Goal: Task Accomplishment & Management: Use online tool/utility

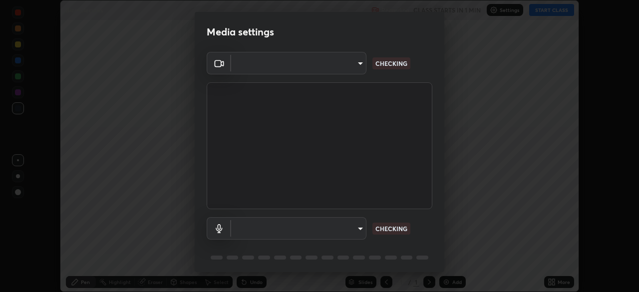
scroll to position [292, 639]
type input "7d393a75b5efabb373047579b199f96731eb4933b6c70bc853c0b4e4a878a56a"
click at [359, 230] on body "Erase all Biomolecules Recording CLASS STARTS IN 1 MIN Settings START CLASS Set…" at bounding box center [319, 146] width 639 height 292
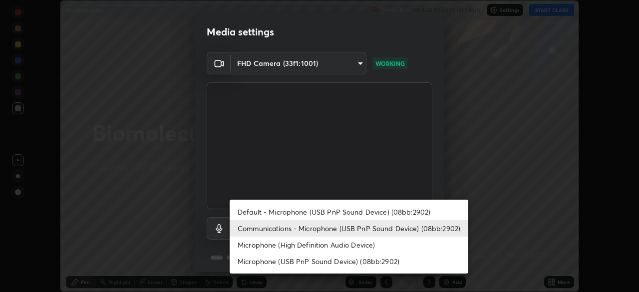
click at [318, 210] on li "Default - Microphone (USB PnP Sound Device) (08bb:2902)" at bounding box center [349, 212] width 239 height 16
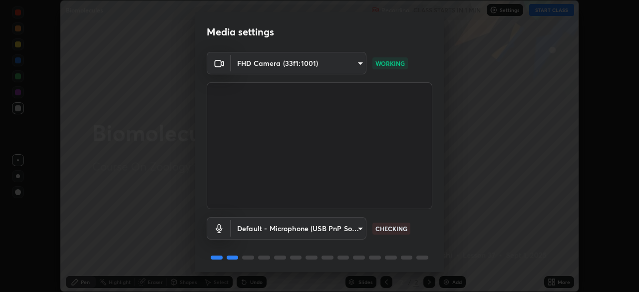
click at [357, 228] on body "Erase all Biomolecules Recording CLASS STARTS IN 1 MIN Settings START CLASS Set…" at bounding box center [319, 146] width 639 height 292
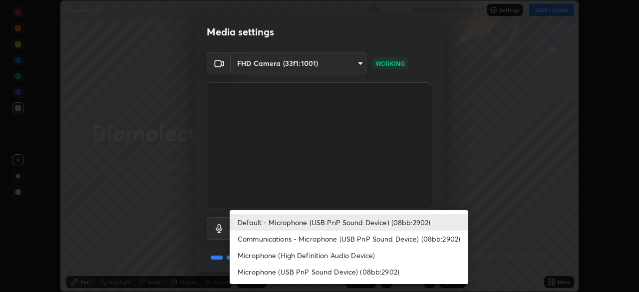
click at [328, 238] on li "Communications - Microphone (USB PnP Sound Device) (08bb:2902)" at bounding box center [349, 239] width 239 height 16
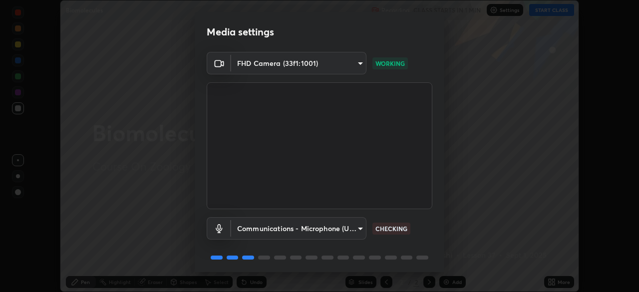
type input "communications"
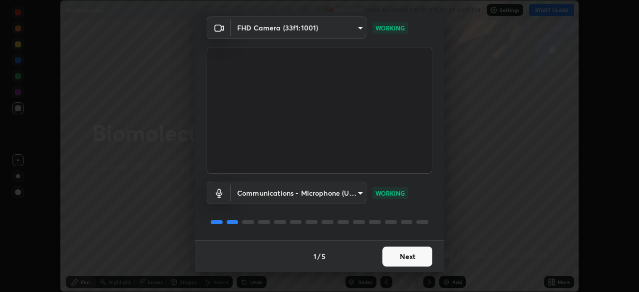
click at [399, 258] on button "Next" at bounding box center [408, 257] width 50 height 20
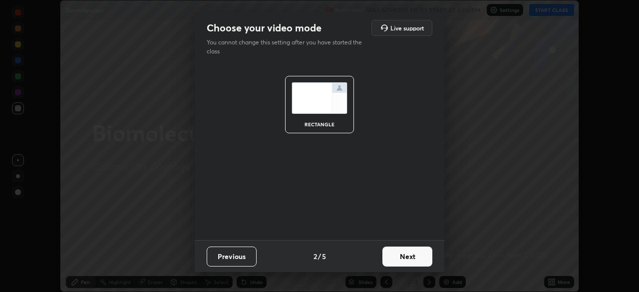
scroll to position [0, 0]
click at [398, 255] on button "Next" at bounding box center [408, 257] width 50 height 20
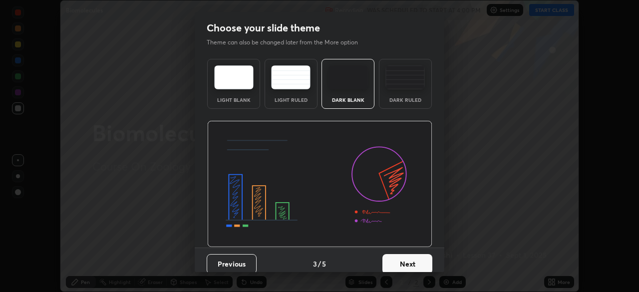
click at [399, 259] on button "Next" at bounding box center [408, 264] width 50 height 20
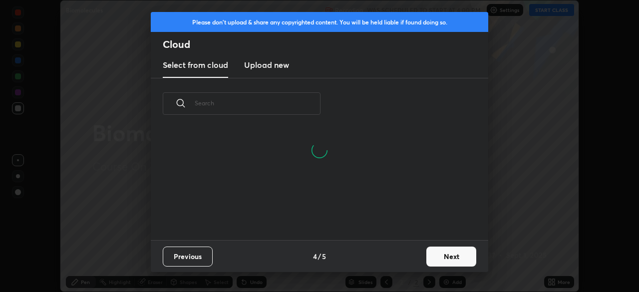
click at [432, 258] on button "Next" at bounding box center [452, 257] width 50 height 20
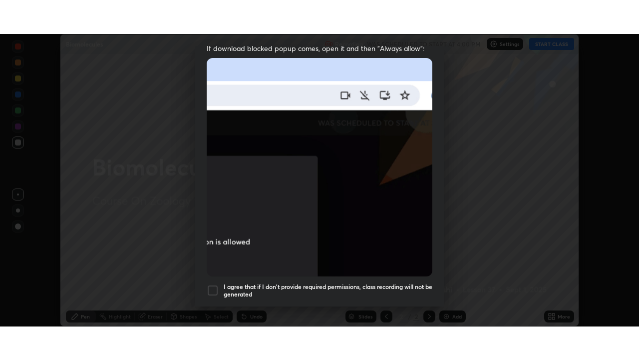
scroll to position [239, 0]
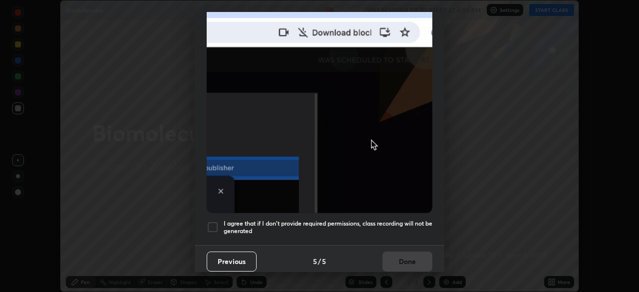
click at [213, 221] on div at bounding box center [213, 227] width 12 height 12
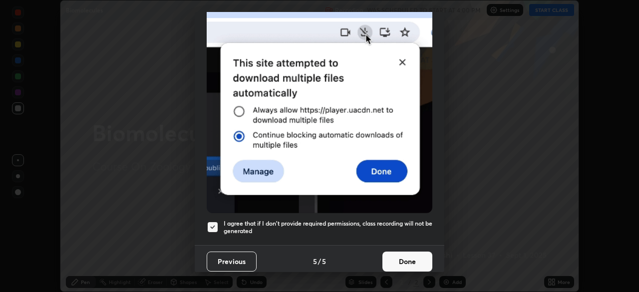
click at [396, 256] on button "Done" at bounding box center [408, 262] width 50 height 20
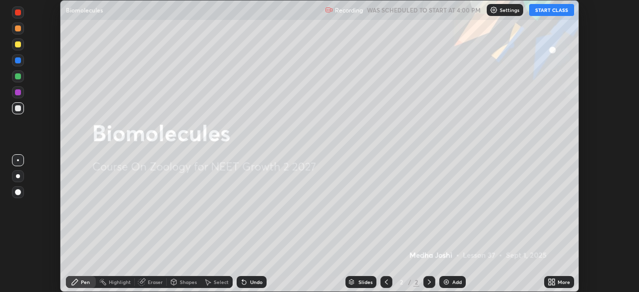
click at [543, 10] on button "START CLASS" at bounding box center [552, 10] width 45 height 12
click at [558, 280] on div "More" at bounding box center [564, 282] width 12 height 5
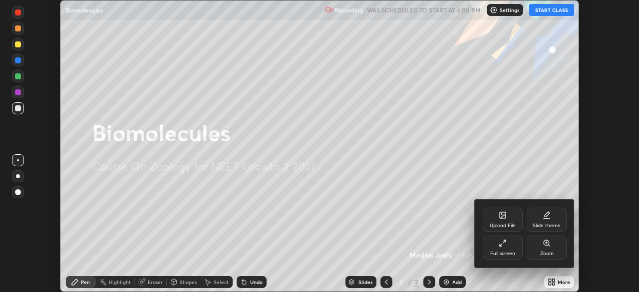
click at [499, 243] on div "Full screen" at bounding box center [503, 248] width 40 height 24
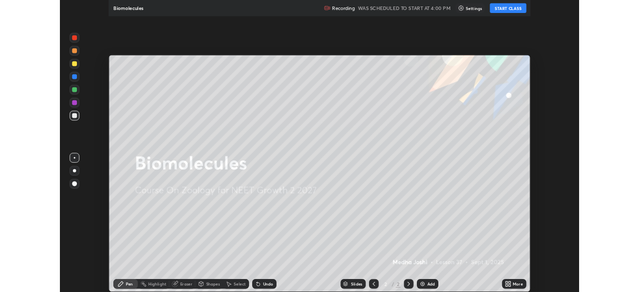
scroll to position [360, 639]
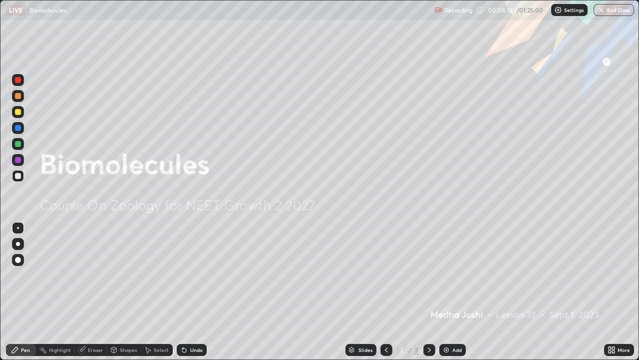
click at [446, 292] on img at bounding box center [447, 350] width 8 height 8
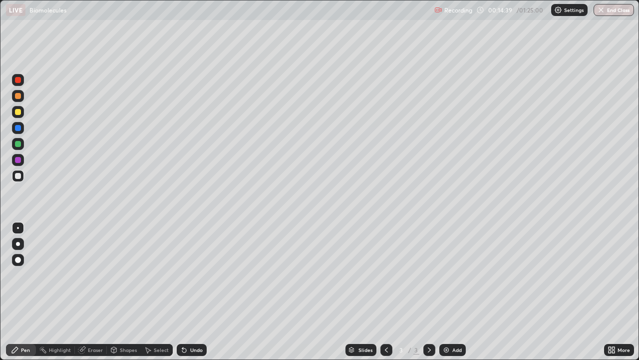
click at [20, 97] on div at bounding box center [18, 96] width 6 height 6
click at [17, 175] on div at bounding box center [18, 176] width 6 height 6
click at [20, 144] on div at bounding box center [18, 144] width 6 height 6
click at [22, 180] on div at bounding box center [18, 176] width 12 height 12
click at [17, 158] on div at bounding box center [18, 160] width 6 height 6
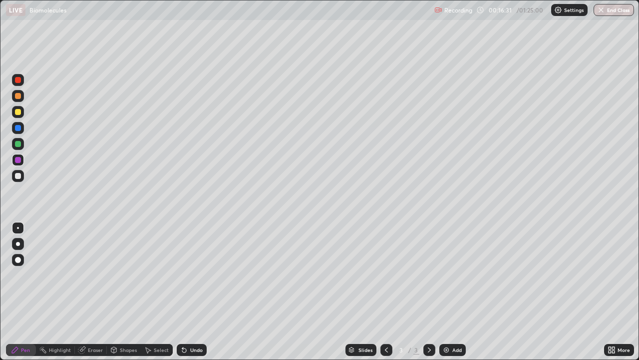
click at [17, 125] on div at bounding box center [18, 128] width 6 height 6
click at [15, 181] on div at bounding box center [18, 176] width 12 height 12
click at [192, 292] on div "Undo" at bounding box center [196, 349] width 12 height 5
click at [18, 160] on div at bounding box center [18, 160] width 6 height 6
click at [16, 129] on div at bounding box center [18, 128] width 6 height 6
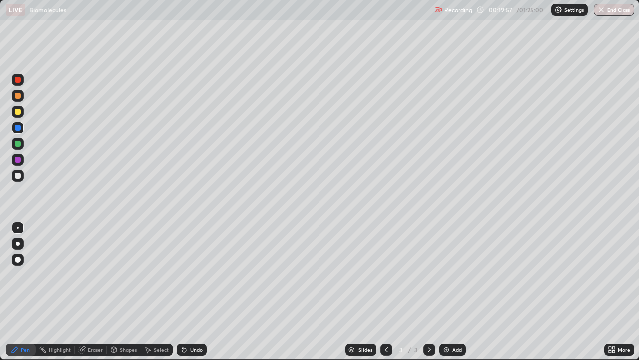
click at [21, 176] on div at bounding box center [18, 176] width 12 height 12
click at [456, 292] on div "Add" at bounding box center [457, 349] width 9 height 5
click at [17, 98] on div at bounding box center [18, 96] width 6 height 6
click at [19, 175] on div at bounding box center [18, 176] width 6 height 6
click at [386, 292] on icon at bounding box center [387, 350] width 8 height 8
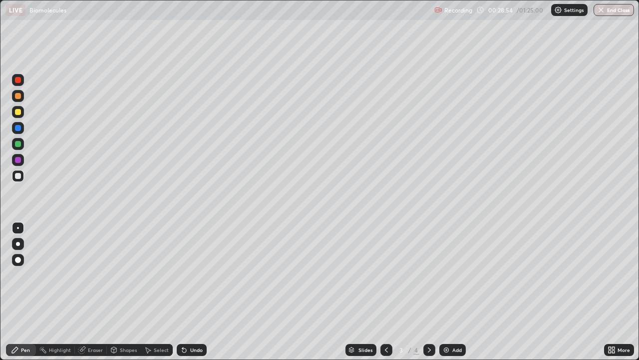
click at [429, 292] on icon at bounding box center [430, 350] width 8 height 8
click at [20, 158] on div at bounding box center [18, 160] width 6 height 6
click at [18, 174] on div at bounding box center [18, 176] width 6 height 6
click at [19, 130] on div at bounding box center [18, 128] width 6 height 6
click at [18, 177] on div at bounding box center [18, 176] width 6 height 6
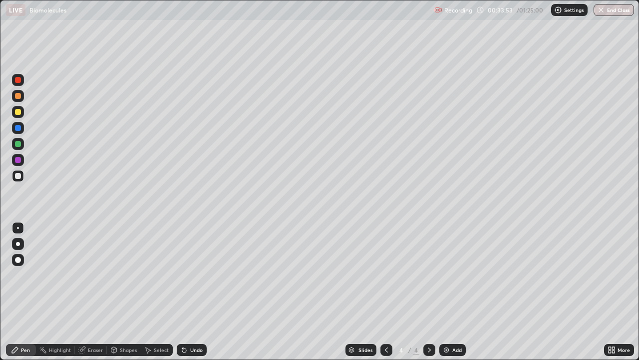
click at [20, 130] on div at bounding box center [18, 128] width 6 height 6
click at [15, 172] on div at bounding box center [18, 176] width 12 height 12
click at [18, 129] on div at bounding box center [18, 128] width 6 height 6
click at [22, 176] on div at bounding box center [18, 176] width 12 height 12
click at [18, 128] on div at bounding box center [18, 128] width 6 height 6
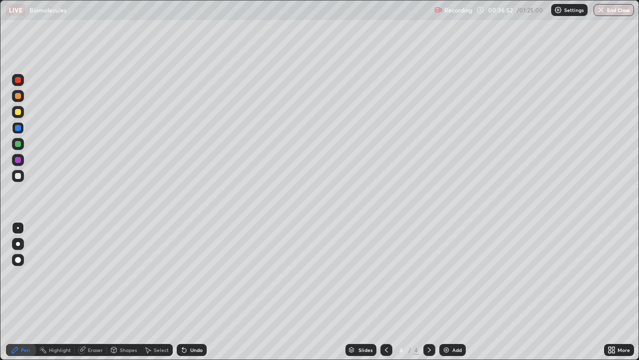
click at [18, 176] on div at bounding box center [18, 176] width 6 height 6
click at [182, 292] on icon at bounding box center [182, 347] width 1 height 1
click at [182, 292] on icon at bounding box center [184, 350] width 8 height 8
click at [449, 292] on img at bounding box center [447, 350] width 8 height 8
click at [19, 96] on div at bounding box center [18, 96] width 6 height 6
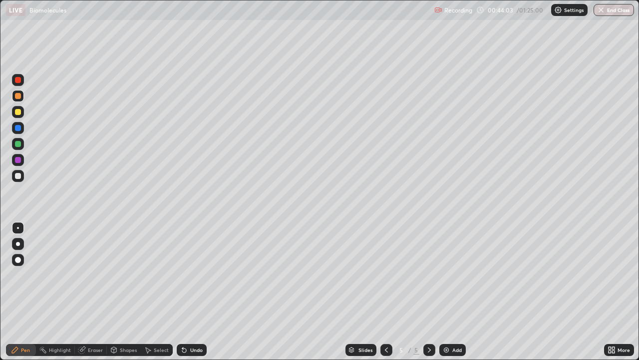
click at [17, 180] on div at bounding box center [18, 176] width 12 height 12
click at [20, 131] on div at bounding box center [18, 128] width 12 height 12
click at [22, 180] on div at bounding box center [18, 176] width 12 height 12
click at [611, 292] on icon at bounding box center [610, 348] width 2 height 2
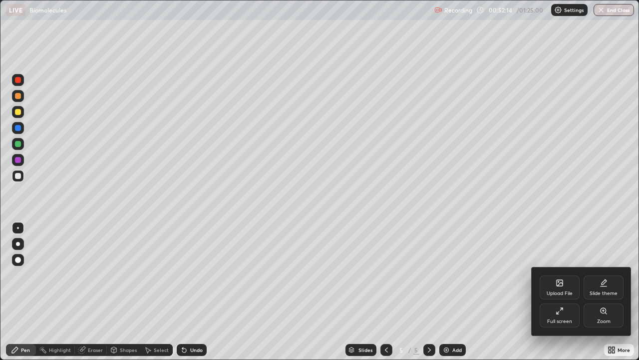
click at [553, 288] on div "Upload File" at bounding box center [560, 287] width 40 height 24
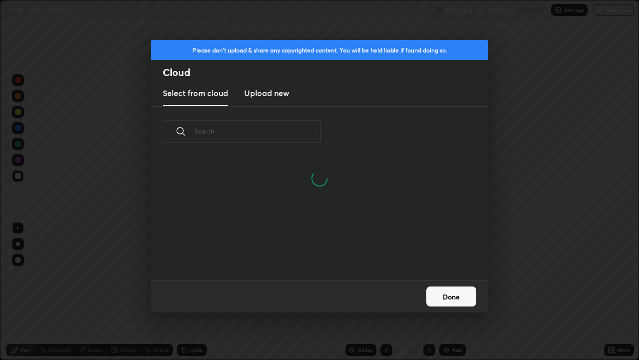
click at [276, 96] on h3 "Upload new" at bounding box center [266, 93] width 45 height 12
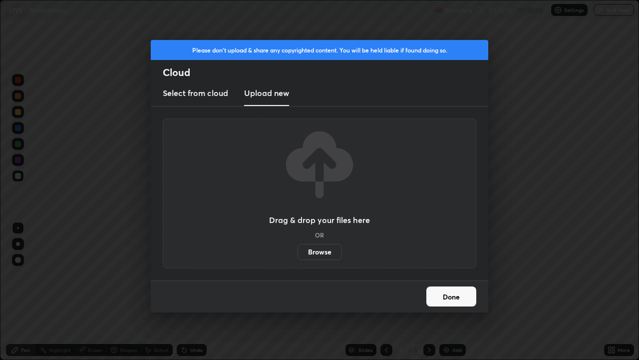
click at [313, 252] on label "Browse" at bounding box center [320, 252] width 44 height 16
click at [298, 252] on input "Browse" at bounding box center [298, 252] width 0 height 16
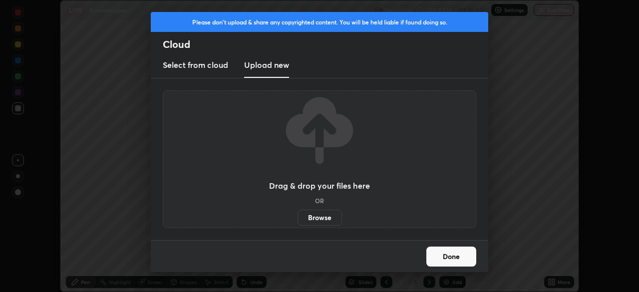
scroll to position [49662, 49315]
click at [440, 255] on button "Done" at bounding box center [452, 257] width 50 height 20
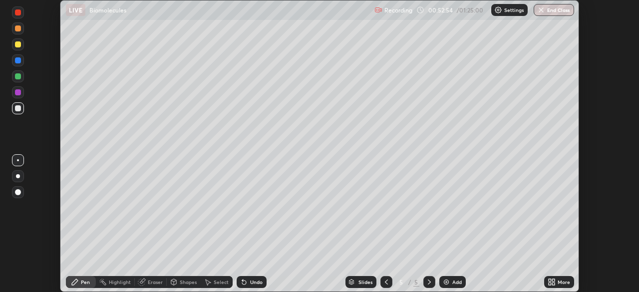
click at [557, 282] on div "More" at bounding box center [559, 282] width 30 height 12
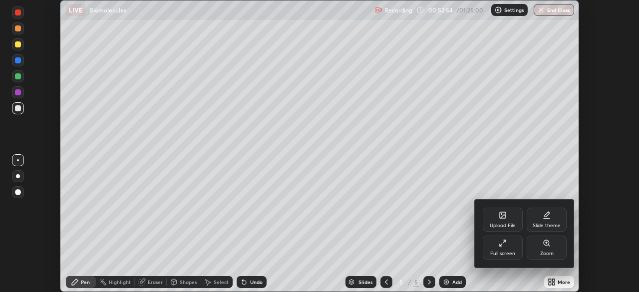
click at [496, 223] on div "Upload File" at bounding box center [503, 225] width 26 height 5
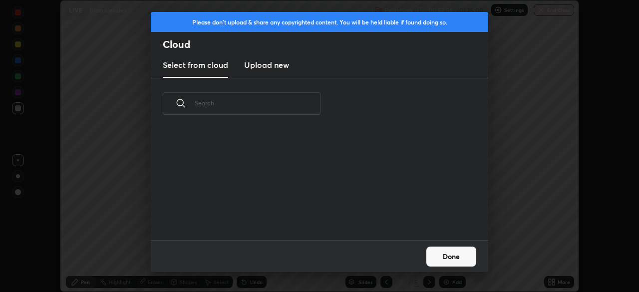
click at [267, 62] on h3 "Upload new" at bounding box center [266, 65] width 45 height 12
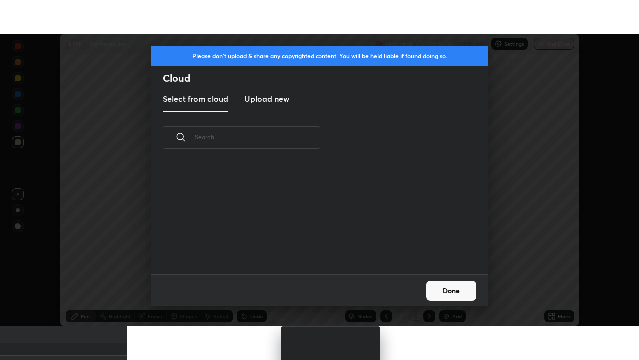
scroll to position [0, 0]
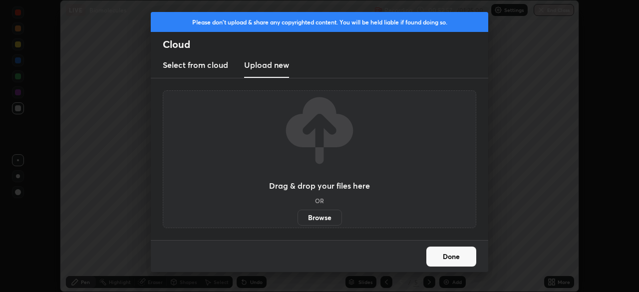
click at [313, 220] on label "Browse" at bounding box center [320, 218] width 44 height 16
click at [298, 220] on input "Browse" at bounding box center [298, 218] width 0 height 16
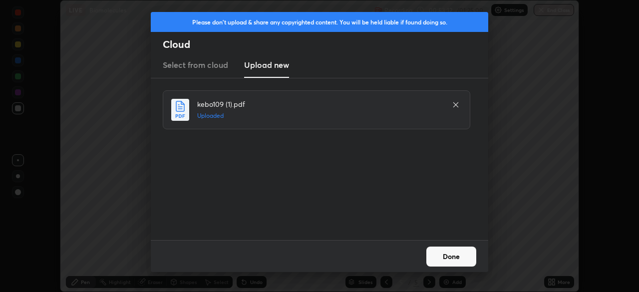
click at [449, 255] on button "Done" at bounding box center [452, 257] width 50 height 20
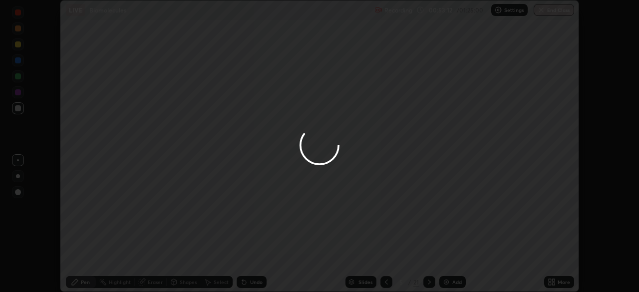
click at [553, 284] on icon at bounding box center [553, 284] width 2 height 2
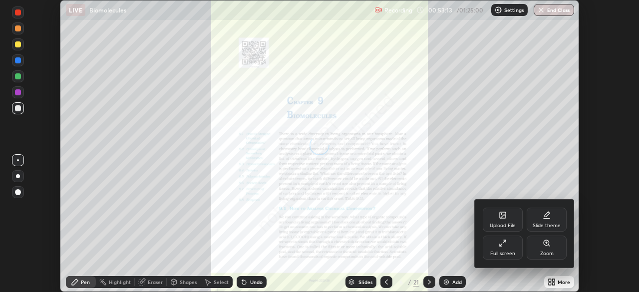
click at [502, 250] on div "Full screen" at bounding box center [503, 248] width 40 height 24
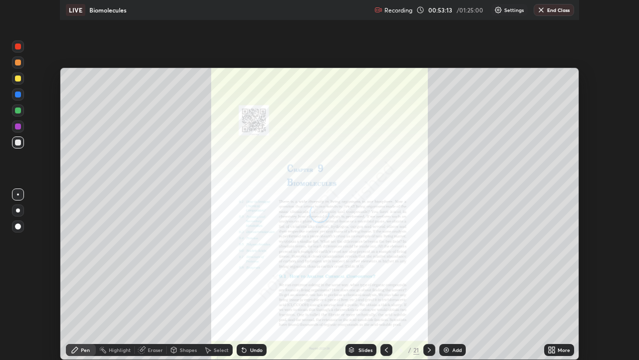
scroll to position [360, 639]
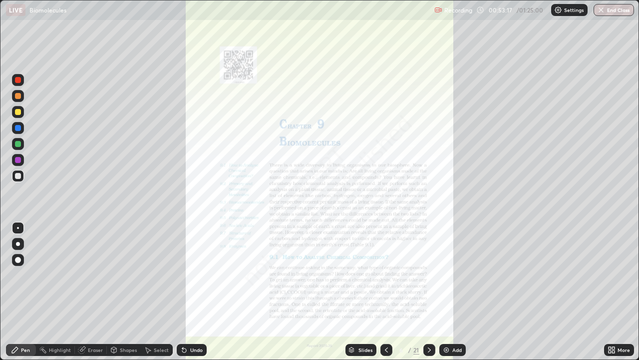
click at [359, 292] on div "Slides" at bounding box center [366, 349] width 14 height 5
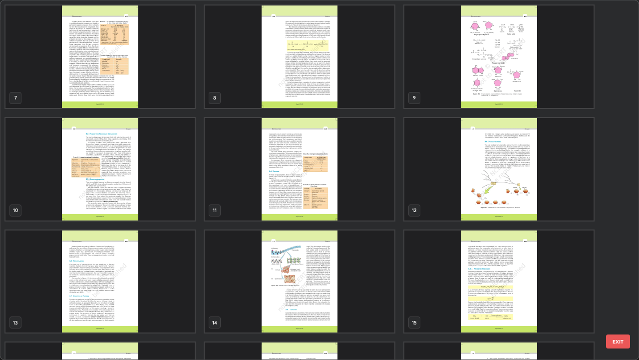
scroll to position [225, 0]
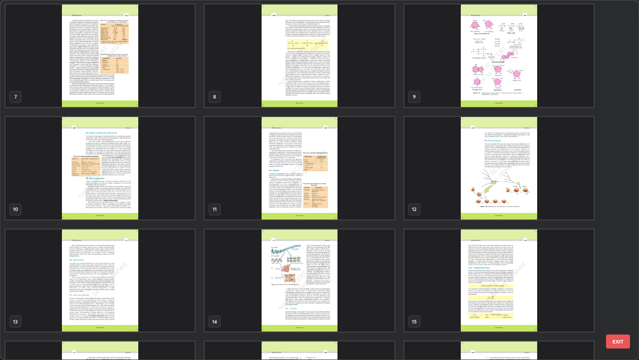
click at [350, 193] on img "grid" at bounding box center [299, 168] width 189 height 102
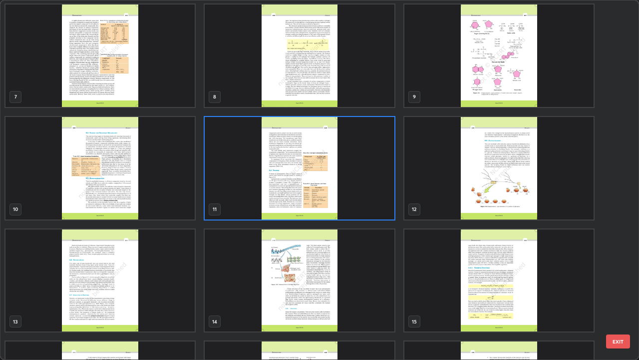
click at [350, 193] on img "grid" at bounding box center [299, 168] width 189 height 102
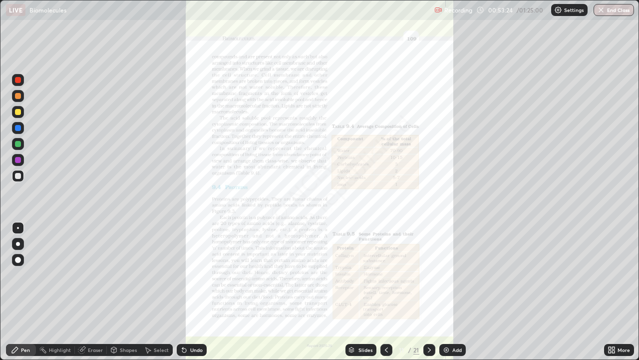
click at [614, 292] on icon at bounding box center [613, 348] width 2 height 2
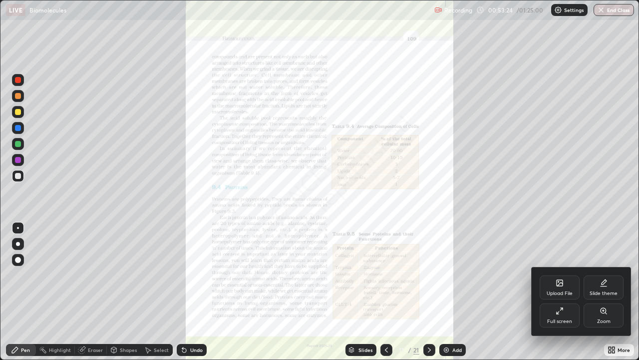
click at [599, 292] on div "Zoom" at bounding box center [603, 321] width 13 height 5
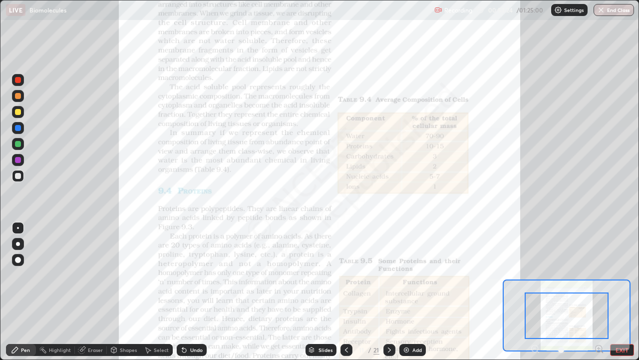
click at [599, 292] on icon at bounding box center [599, 348] width 2 height 0
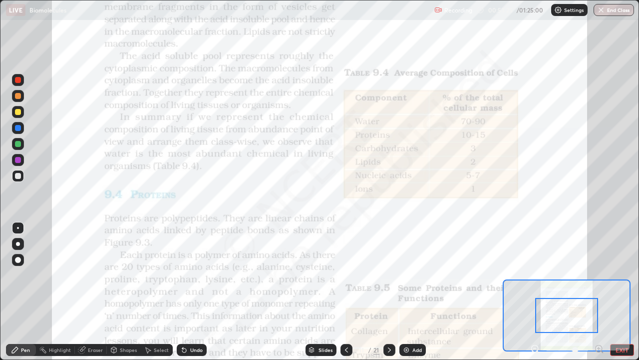
click at [599, 292] on icon at bounding box center [599, 348] width 2 height 0
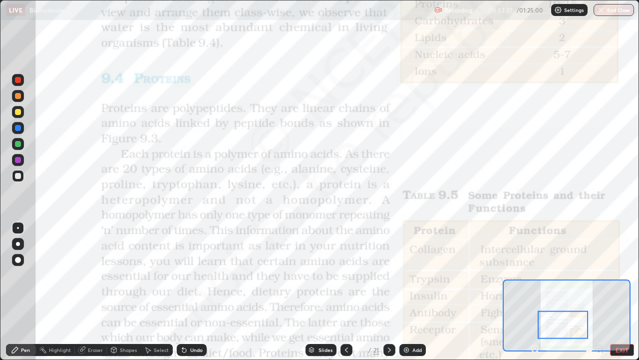
click at [17, 82] on div at bounding box center [18, 80] width 6 height 6
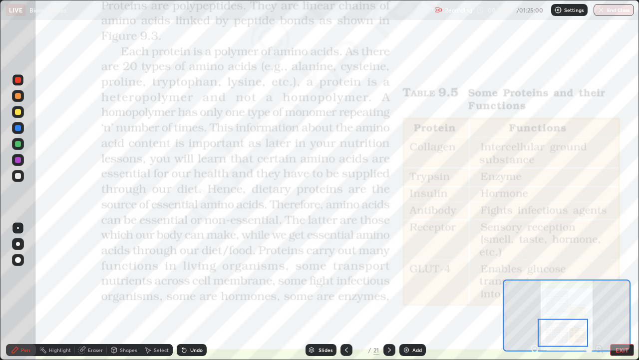
click at [386, 292] on icon at bounding box center [390, 350] width 8 height 8
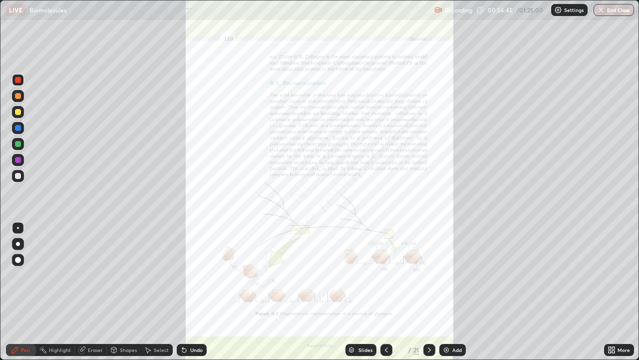
click at [617, 292] on div "More" at bounding box center [619, 350] width 30 height 12
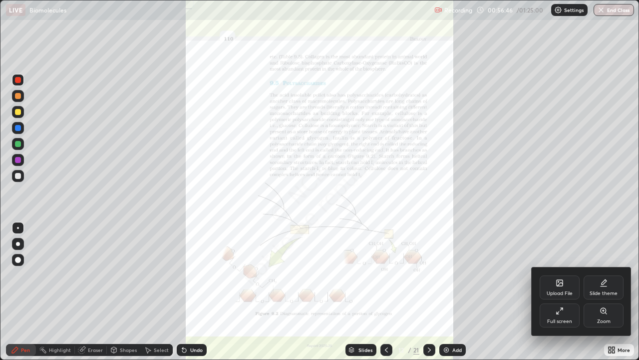
click at [603, 292] on div "Zoom" at bounding box center [604, 315] width 40 height 24
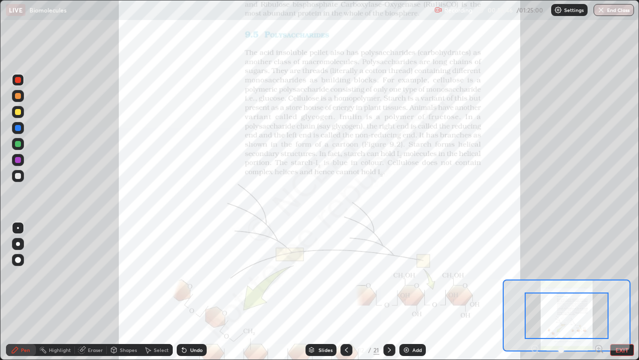
click at [602, 292] on icon at bounding box center [602, 352] width 2 height 2
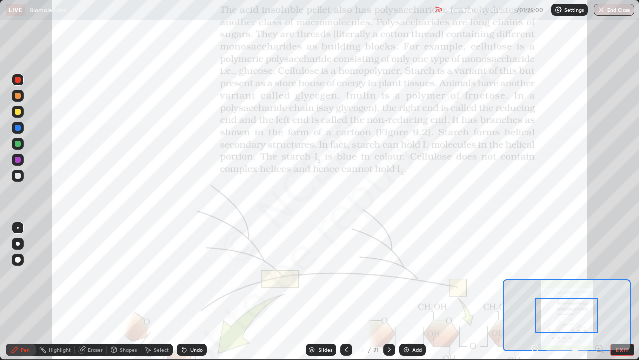
click at [599, 292] on icon at bounding box center [599, 348] width 2 height 0
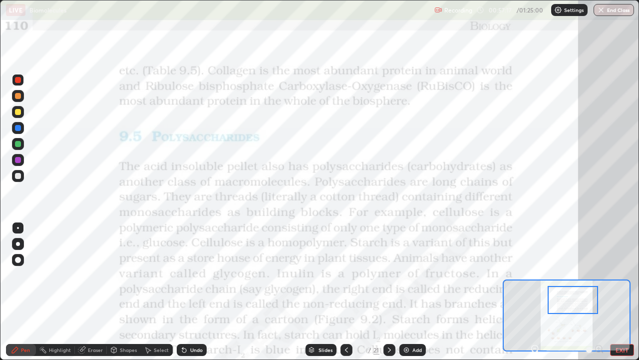
click at [388, 292] on icon at bounding box center [390, 350] width 8 height 8
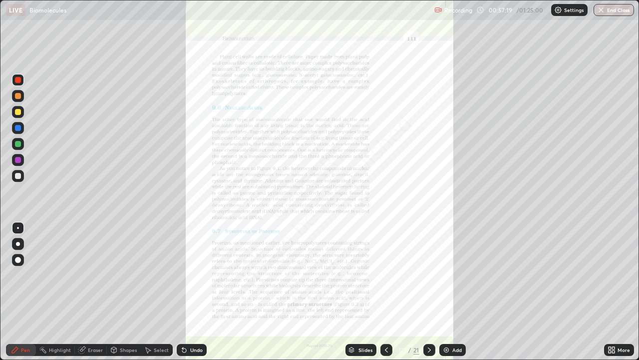
click at [618, 292] on div "More" at bounding box center [624, 349] width 12 height 5
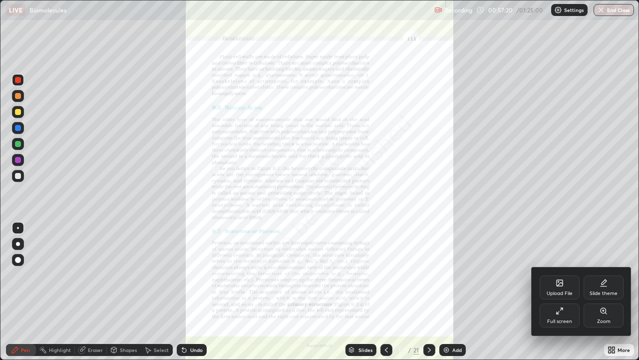
click at [604, 292] on icon at bounding box center [604, 311] width 8 height 8
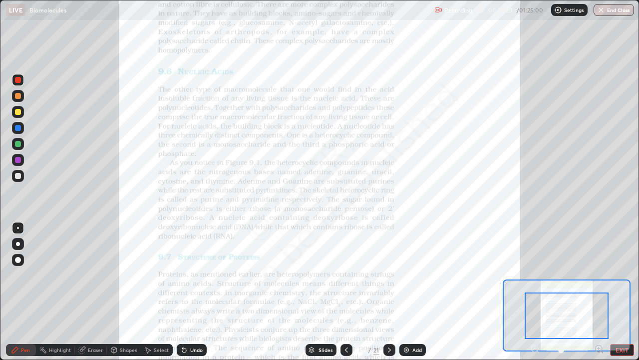
click at [602, 292] on icon at bounding box center [602, 352] width 2 height 2
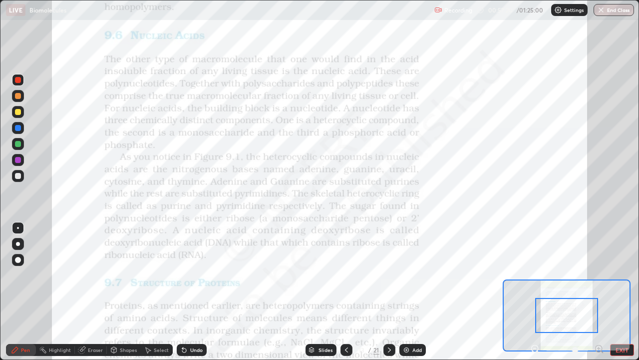
click at [599, 292] on icon at bounding box center [599, 348] width 2 height 0
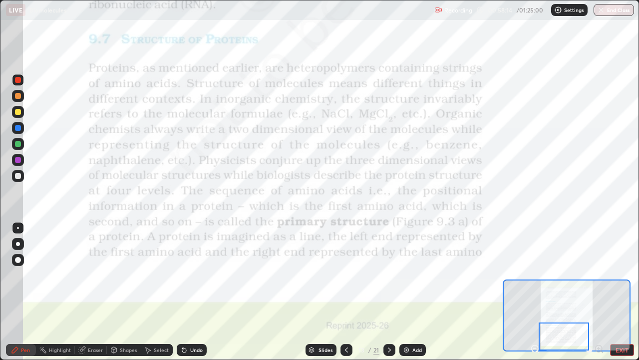
click at [388, 292] on icon at bounding box center [390, 350] width 8 height 8
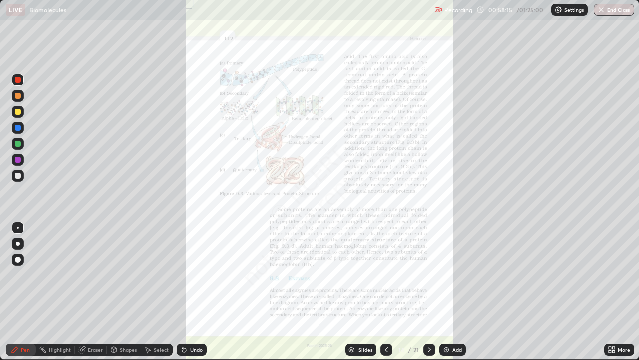
click at [615, 292] on icon at bounding box center [612, 350] width 8 height 8
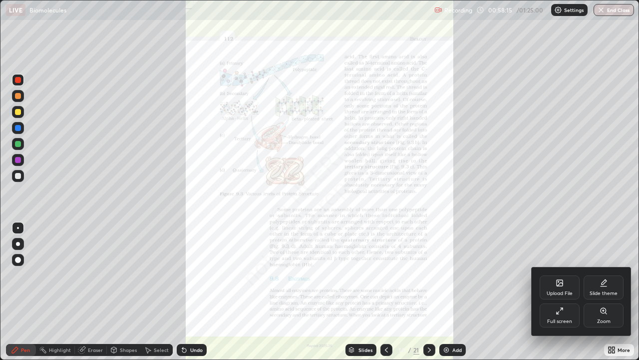
click at [607, 292] on icon at bounding box center [604, 311] width 8 height 8
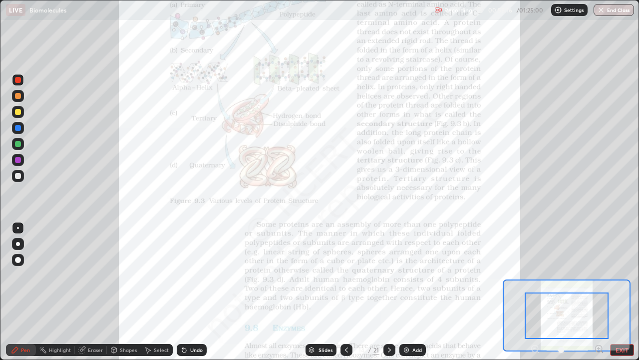
click at [602, 292] on icon at bounding box center [602, 352] width 2 height 2
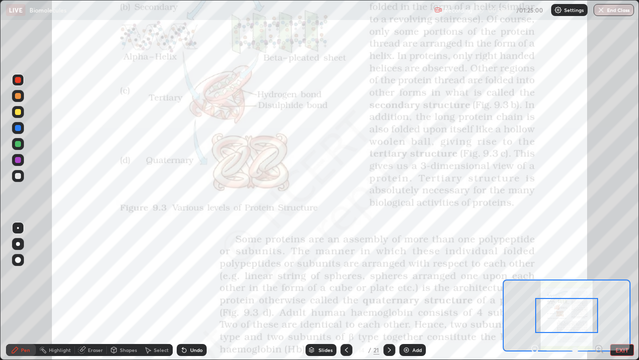
click at [599, 292] on icon at bounding box center [599, 348] width 2 height 0
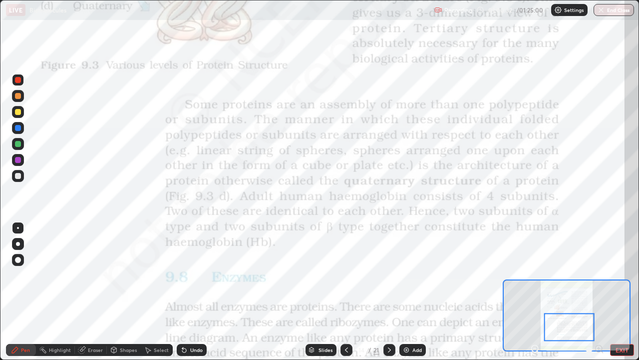
click at [416, 292] on div "Add" at bounding box center [417, 349] width 9 height 5
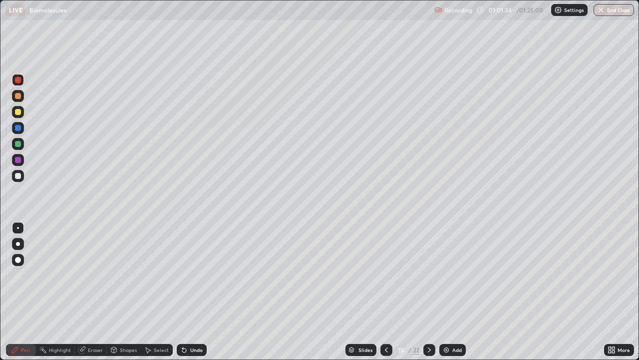
click at [599, 12] on img "button" at bounding box center [601, 10] width 8 height 8
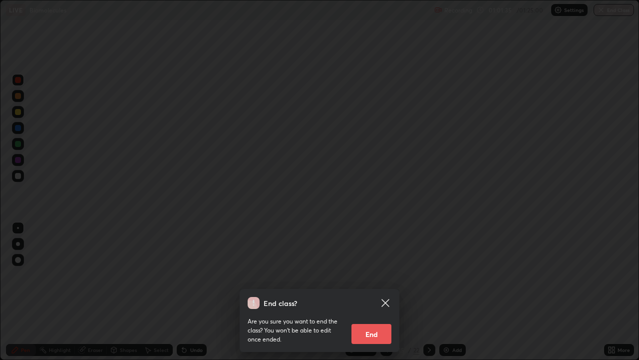
click at [369, 292] on button "End" at bounding box center [372, 334] width 40 height 20
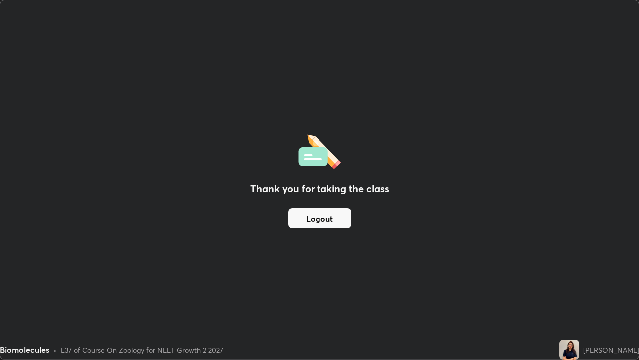
click at [324, 221] on button "Logout" at bounding box center [319, 218] width 63 height 20
